Goal: Task Accomplishment & Management: Manage account settings

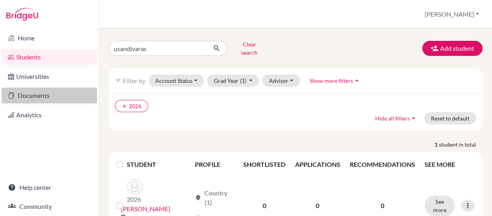
click at [28, 99] on link "Documents" at bounding box center [49, 96] width 95 height 16
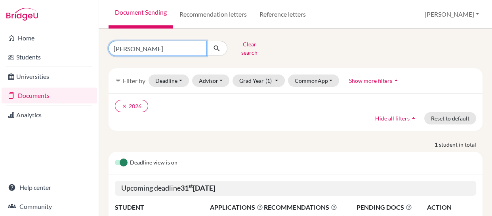
click at [198, 46] on input "[PERSON_NAME]" at bounding box center [158, 48] width 98 height 15
type input "j"
type input "[PERSON_NAME]"
click button "submit" at bounding box center [216, 48] width 21 height 15
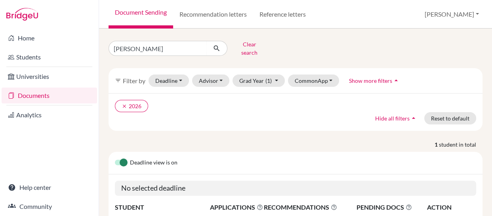
scroll to position [74, 0]
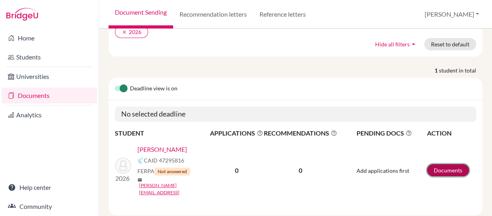
click at [441, 164] on link "Documents" at bounding box center [448, 170] width 42 height 12
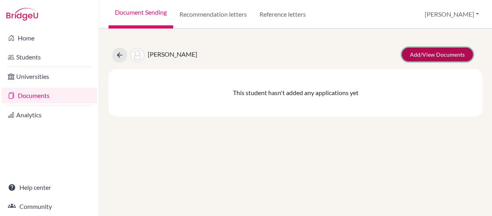
click at [417, 52] on link "Add/View Documents" at bounding box center [437, 55] width 71 height 14
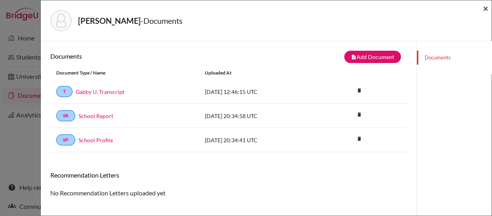
click at [486, 9] on span "×" at bounding box center [486, 7] width 6 height 11
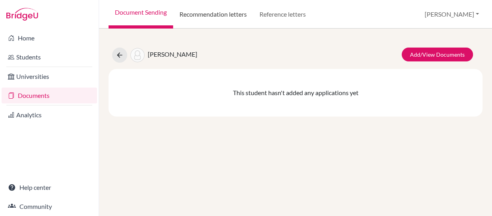
click at [206, 14] on link "Recommendation letters" at bounding box center [213, 14] width 80 height 29
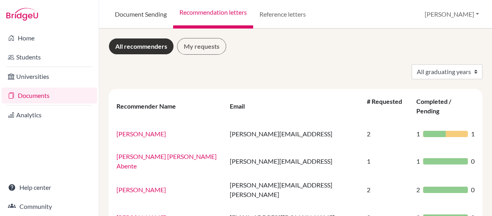
click at [138, 12] on link "Document Sending" at bounding box center [141, 14] width 65 height 29
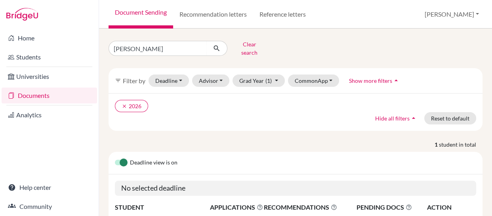
click at [26, 94] on link "Documents" at bounding box center [49, 96] width 95 height 16
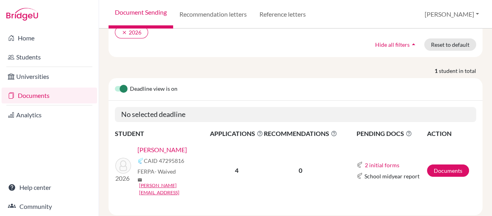
scroll to position [74, 0]
click at [437, 164] on link "Documents" at bounding box center [448, 170] width 42 height 12
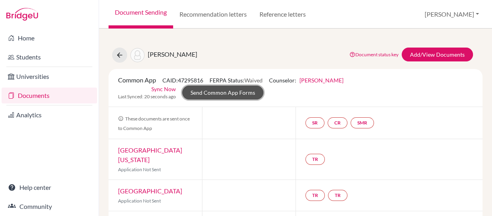
click at [212, 91] on link "Send Common App Forms" at bounding box center [222, 93] width 81 height 14
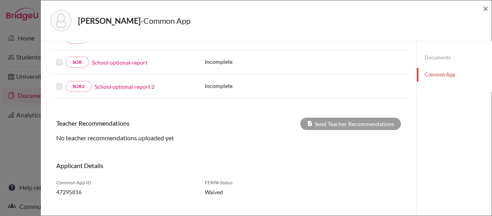
scroll to position [204, 0]
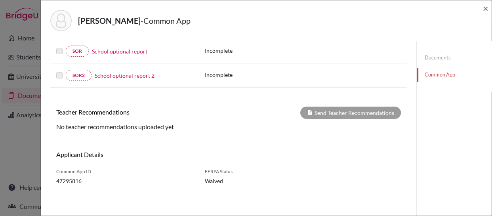
click at [430, 57] on link "Documents" at bounding box center [454, 58] width 75 height 14
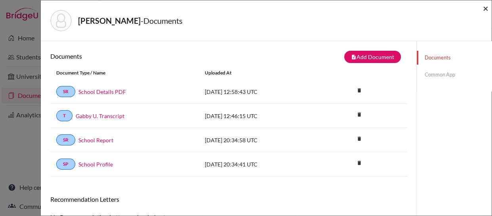
click at [485, 8] on span "×" at bounding box center [486, 7] width 6 height 11
